Goal: Task Accomplishment & Management: Use online tool/utility

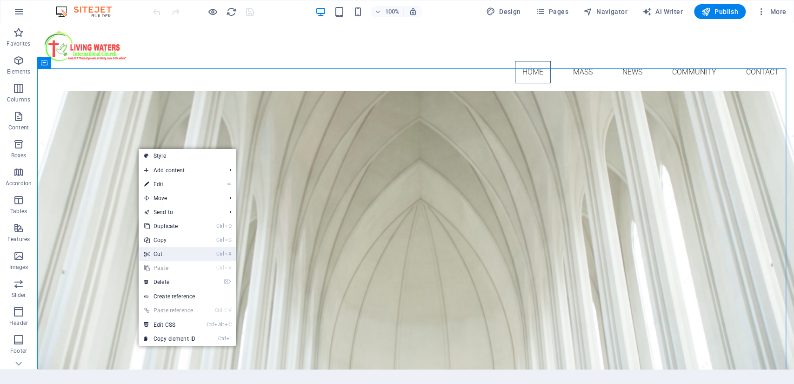
click at [154, 253] on link "Ctrl X Cut" at bounding box center [170, 254] width 62 height 14
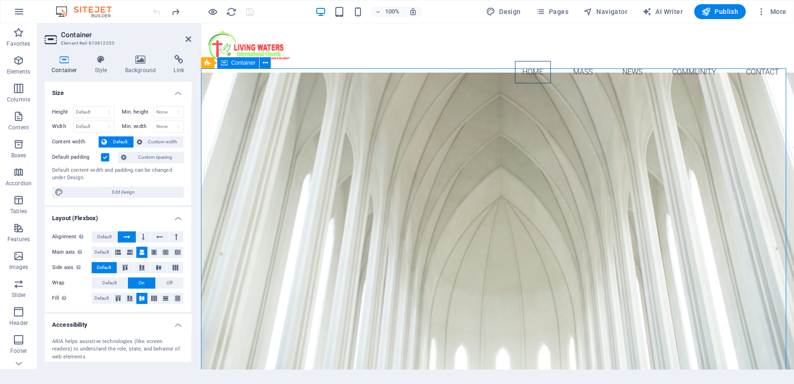
drag, startPoint x: 357, startPoint y: 146, endPoint x: 368, endPoint y: 148, distance: 11.3
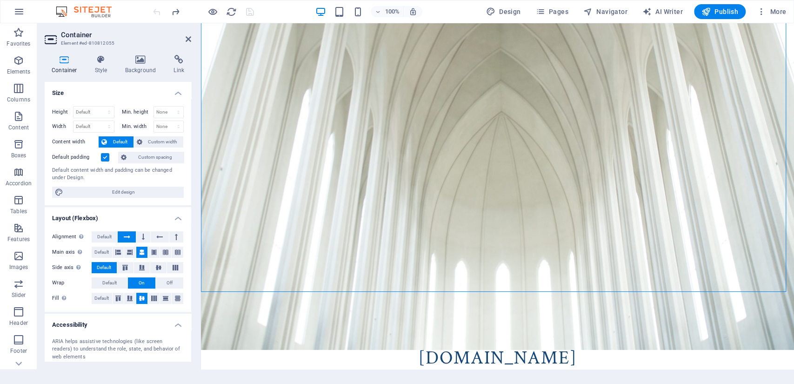
scroll to position [139, 0]
drag, startPoint x: 379, startPoint y: 214, endPoint x: 379, endPoint y: 225, distance: 11.2
drag, startPoint x: 354, startPoint y: 211, endPoint x: 308, endPoint y: 216, distance: 46.3
